Goal: Task Accomplishment & Management: Manage account settings

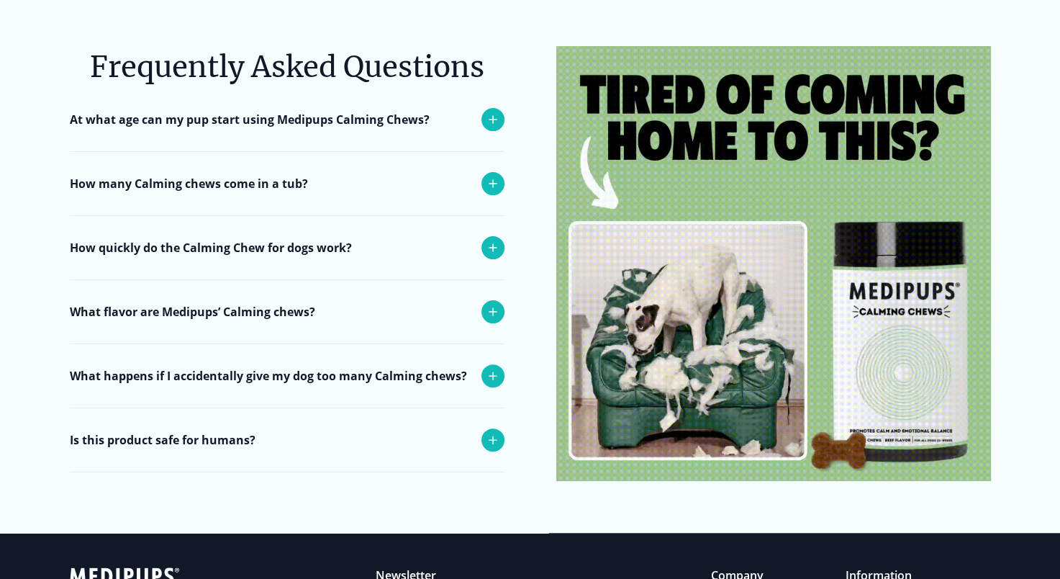
scroll to position [5855, 0]
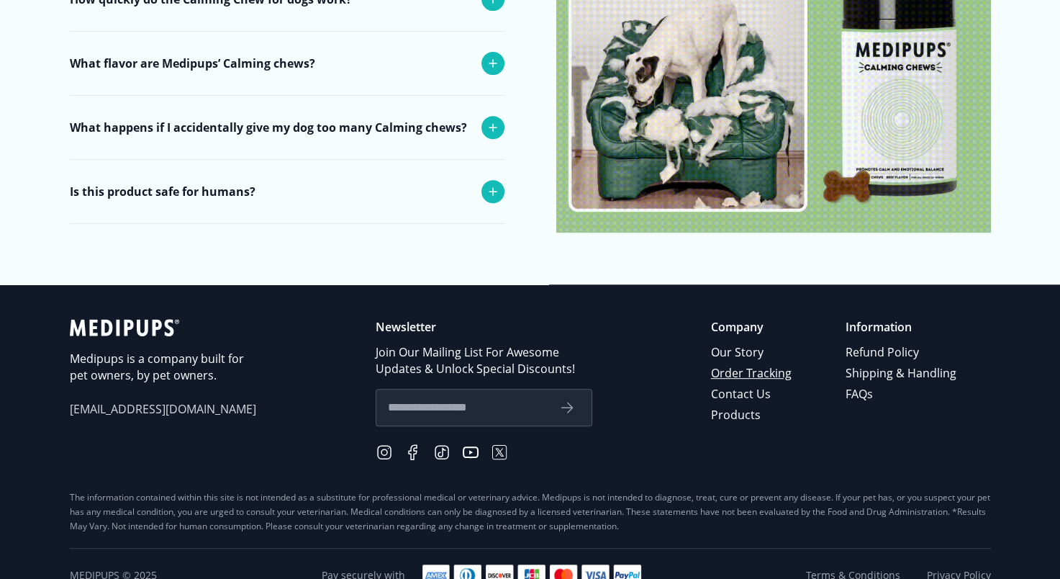
click at [755, 363] on link "Order Tracking" at bounding box center [752, 373] width 83 height 21
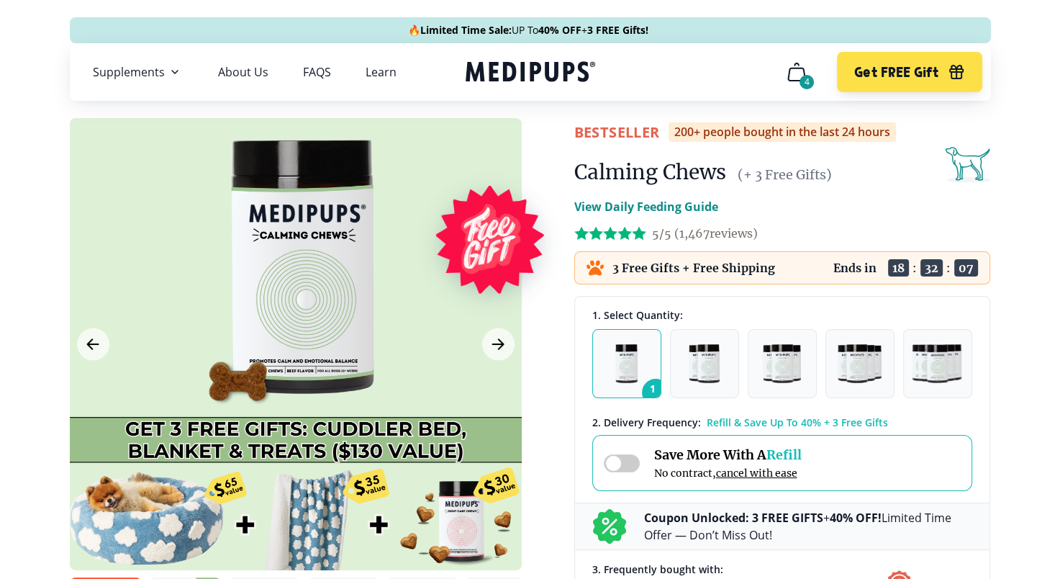
click at [797, 75] on icon "cart" at bounding box center [796, 71] width 23 height 23
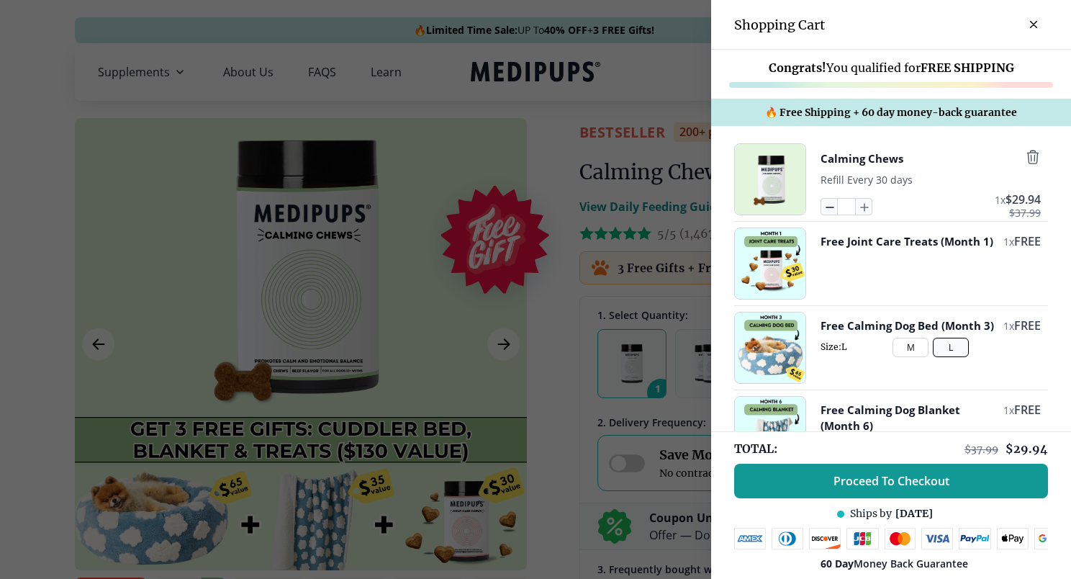
click at [821, 215] on icon "button" at bounding box center [829, 207] width 16 height 16
click at [821, 204] on icon "button" at bounding box center [829, 207] width 16 height 16
click at [821, 207] on icon "button" at bounding box center [829, 207] width 16 height 16
click at [827, 207] on icon "button" at bounding box center [830, 207] width 7 height 0
click at [821, 208] on icon "button" at bounding box center [829, 207] width 16 height 16
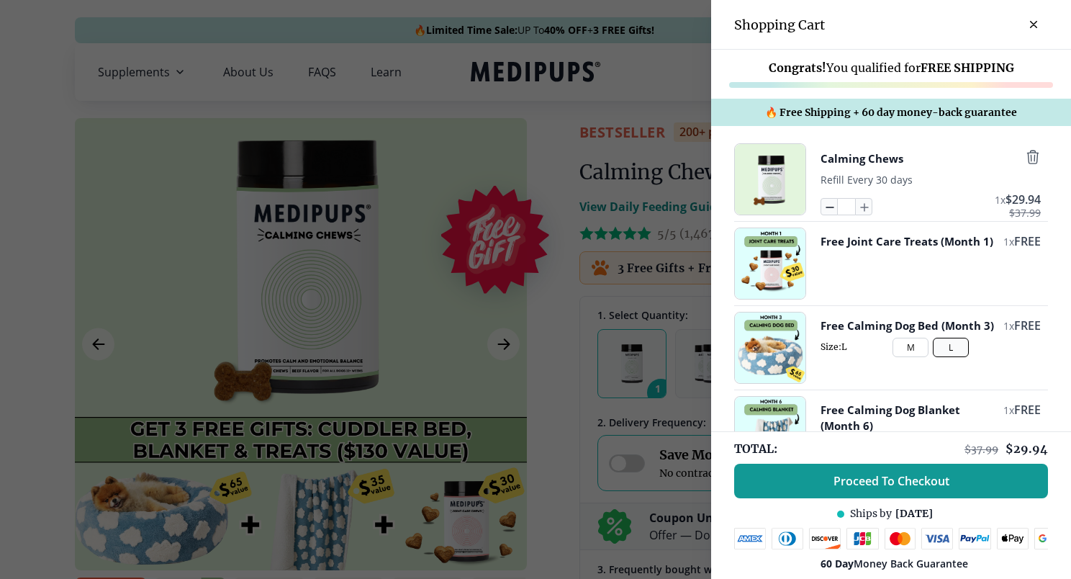
click at [821, 208] on icon "button" at bounding box center [829, 207] width 16 height 16
click at [821, 210] on icon "button" at bounding box center [829, 207] width 16 height 16
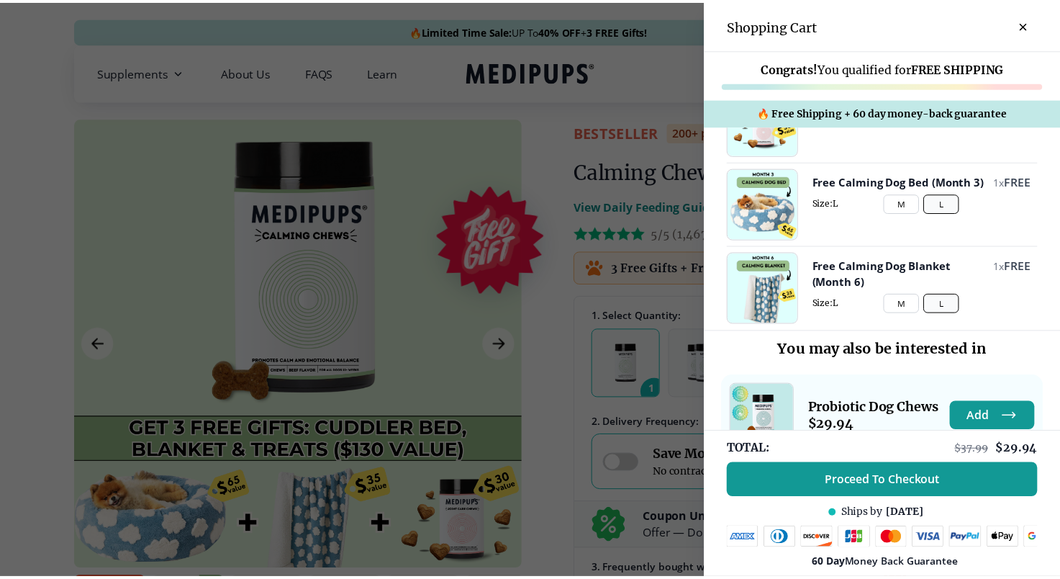
scroll to position [291, 0]
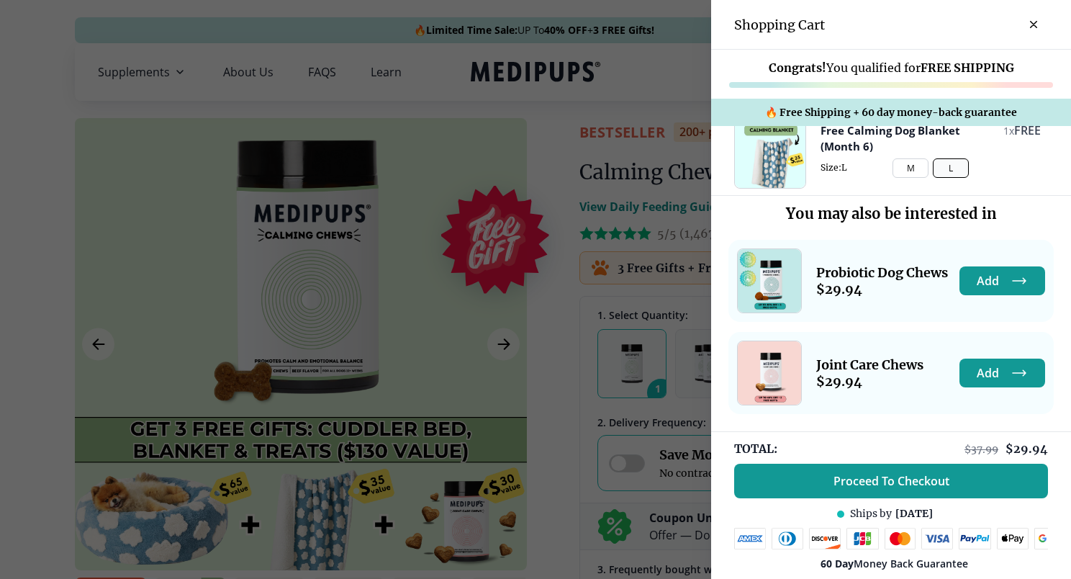
drag, startPoint x: 1025, startPoint y: 21, endPoint x: 956, endPoint y: 46, distance: 73.6
click at [1030, 21] on icon "close-cart" at bounding box center [1033, 24] width 7 height 7
